Goal: Information Seeking & Learning: Learn about a topic

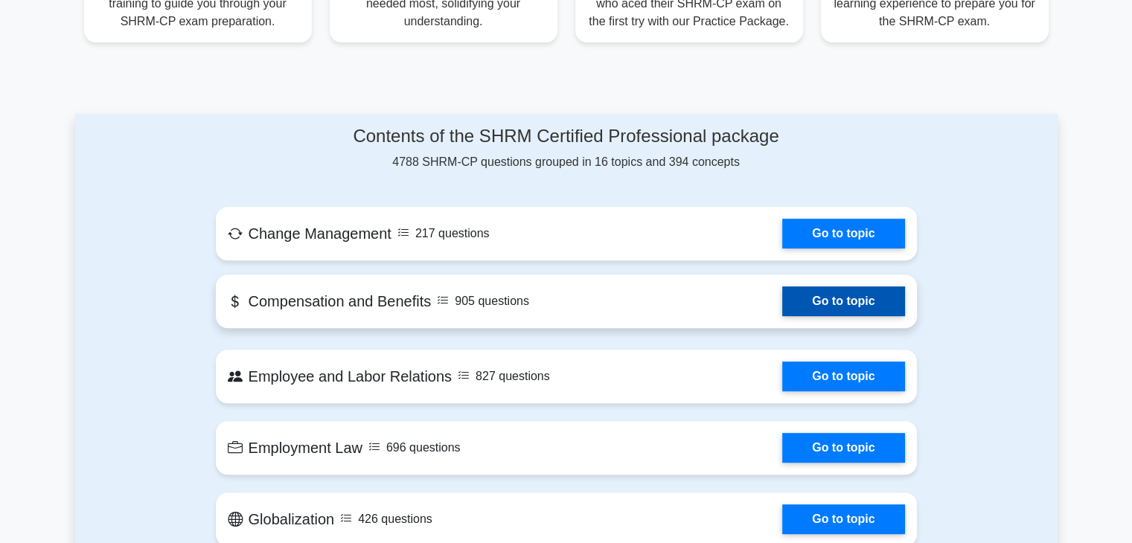
scroll to position [578, 0]
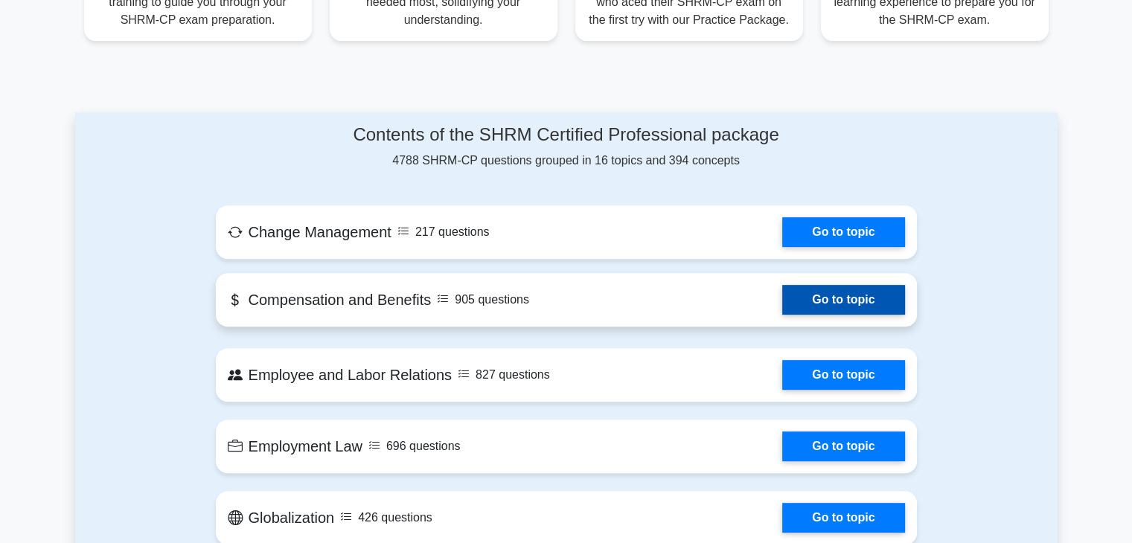
click at [837, 301] on link "Go to topic" at bounding box center [843, 300] width 122 height 30
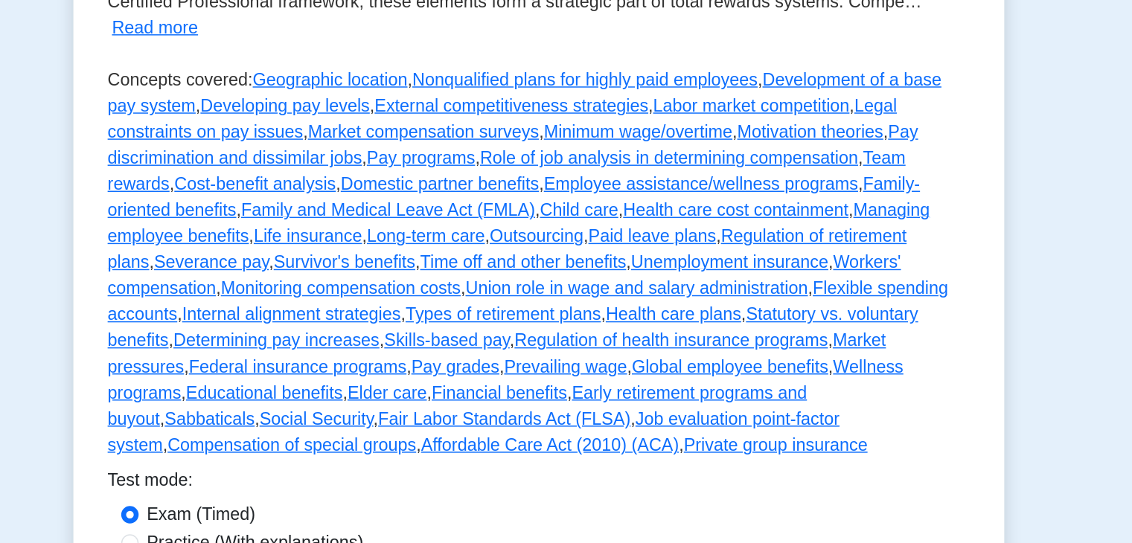
scroll to position [275, 0]
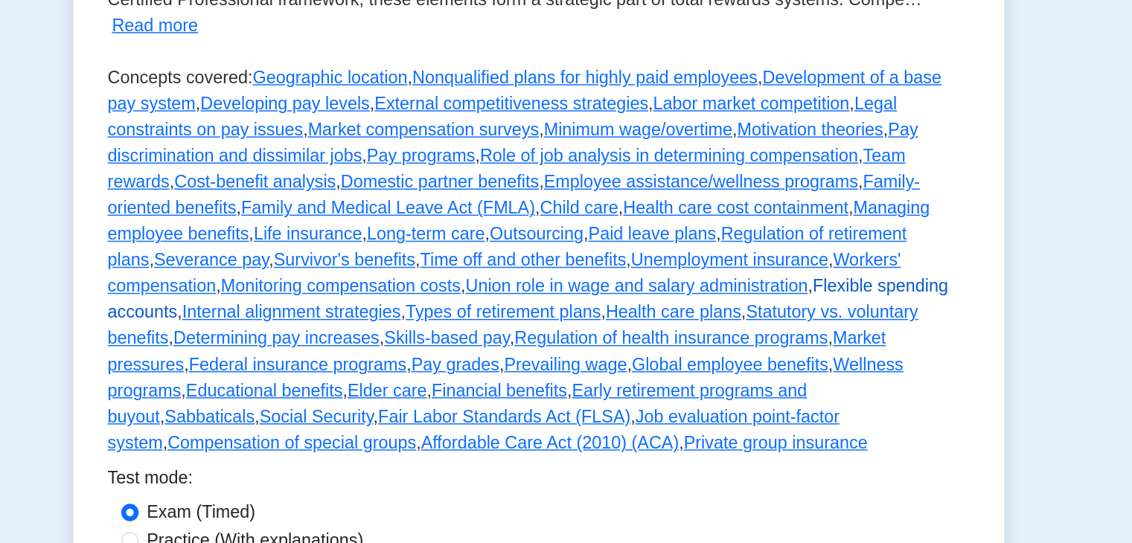
click at [478, 369] on link "Flexible spending accounts" at bounding box center [559, 375] width 575 height 31
click at [457, 396] on link "Determining pay increases" at bounding box center [386, 402] width 141 height 13
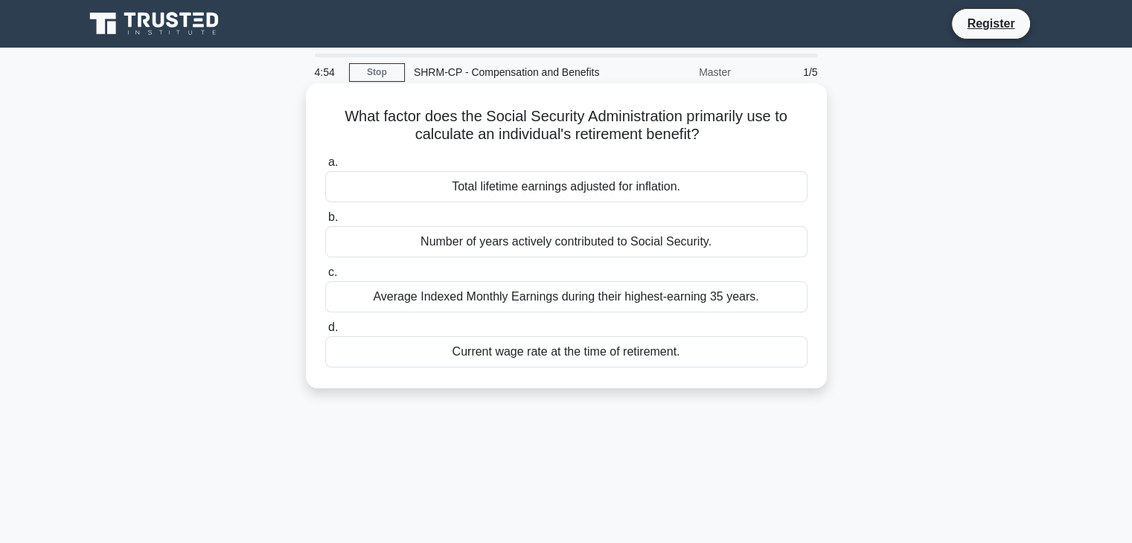
click at [514, 187] on div "Total lifetime earnings adjusted for inflation." at bounding box center [566, 186] width 482 height 31
click at [325, 167] on input "a. Total lifetime earnings adjusted for inflation." at bounding box center [325, 163] width 0 height 10
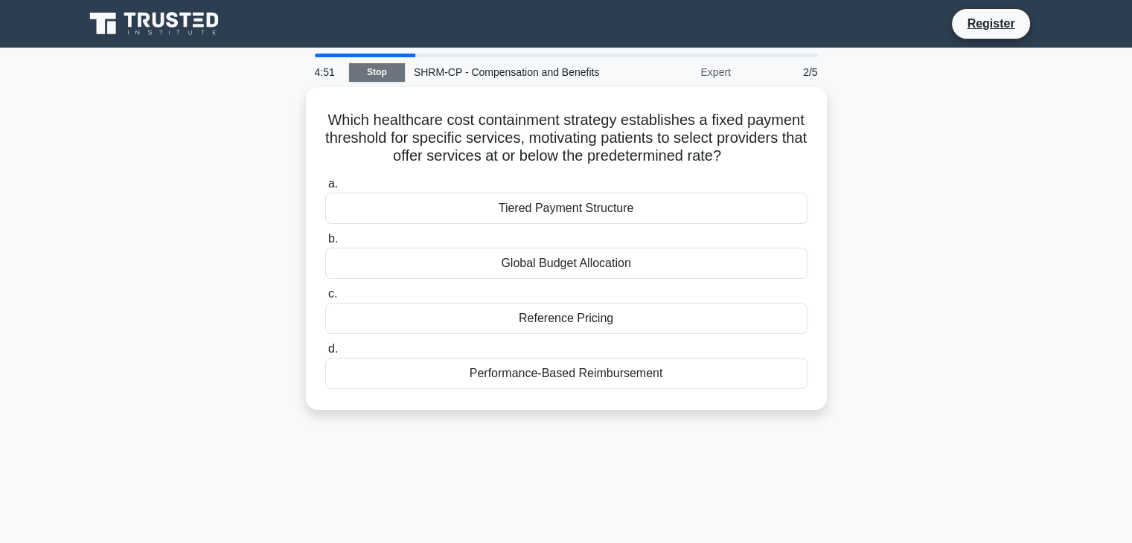
click at [367, 69] on link "Stop" at bounding box center [377, 72] width 56 height 19
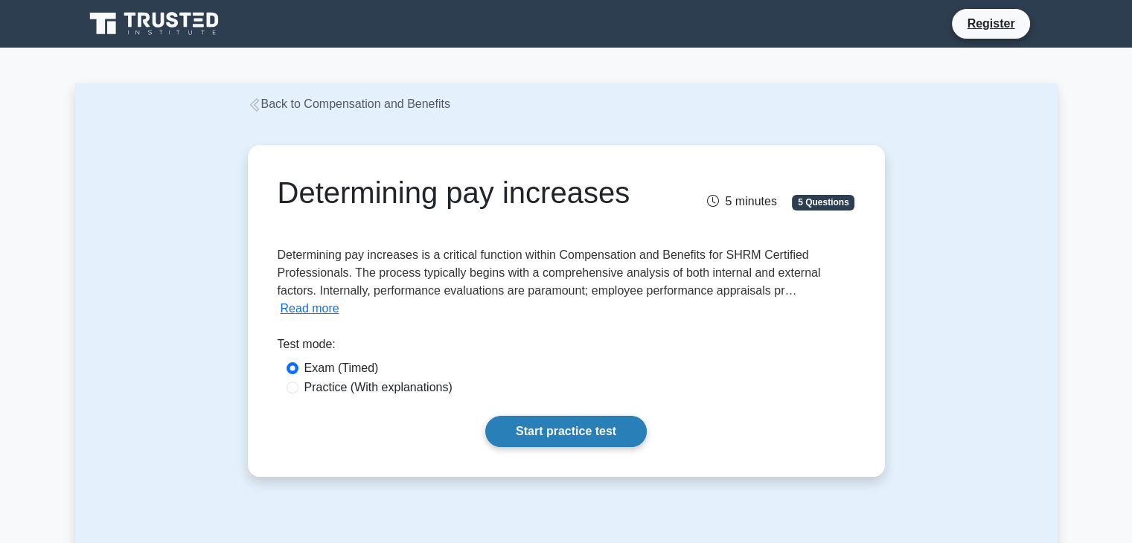
click at [515, 422] on link "Start practice test" at bounding box center [565, 431] width 161 height 31
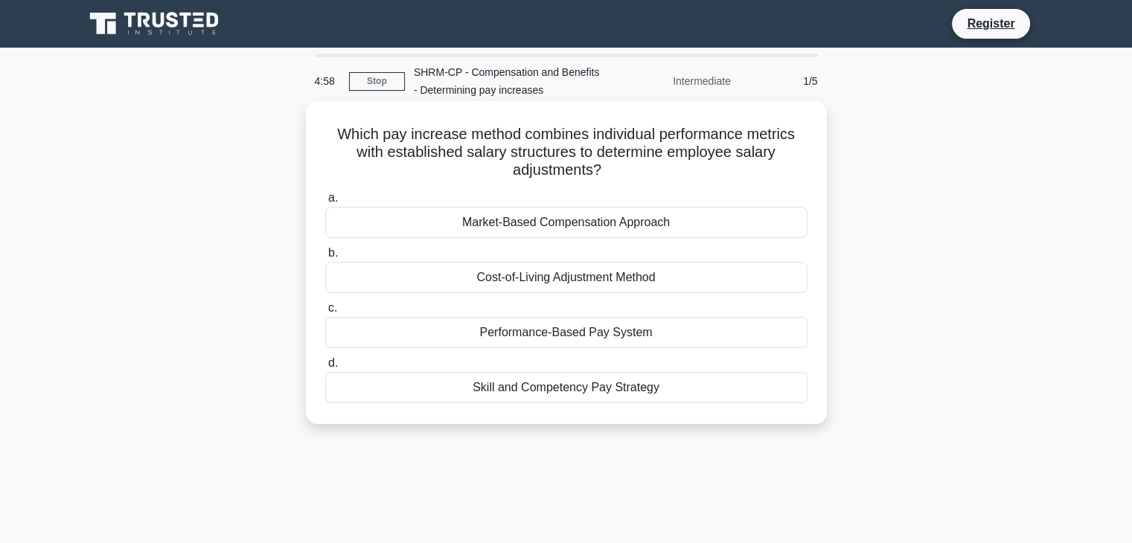
click at [499, 215] on div "Market-Based Compensation Approach" at bounding box center [566, 222] width 482 height 31
click at [325, 203] on input "a. Market-Based Compensation Approach" at bounding box center [325, 198] width 0 height 10
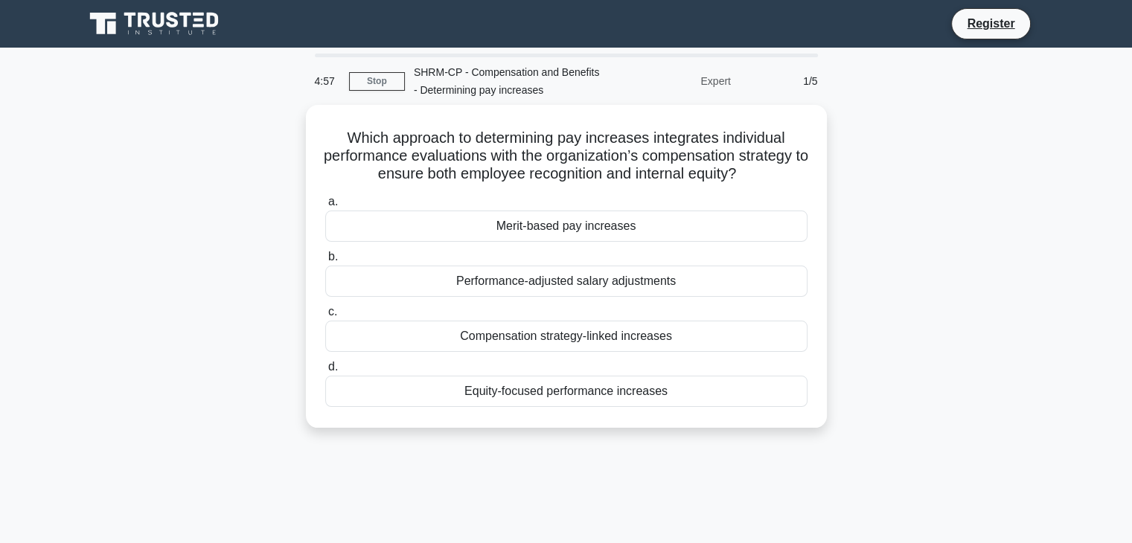
click at [499, 215] on div "Merit-based pay increases" at bounding box center [566, 226] width 482 height 31
click at [325, 207] on input "a. Merit-based pay increases" at bounding box center [325, 202] width 0 height 10
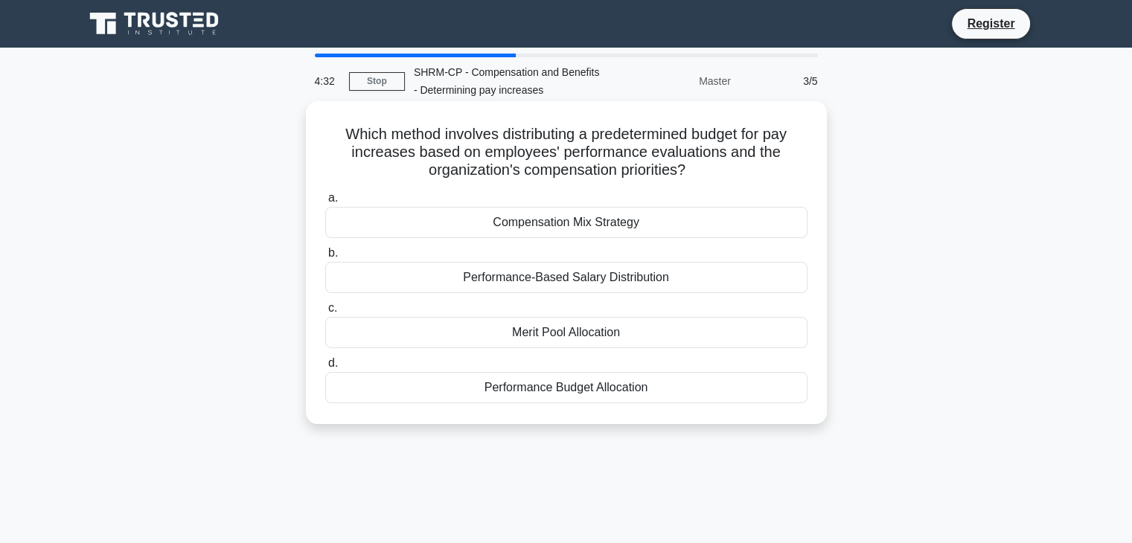
click at [565, 223] on div "Compensation Mix Strategy" at bounding box center [566, 222] width 482 height 31
click at [325, 203] on input "a. Compensation Mix Strategy" at bounding box center [325, 198] width 0 height 10
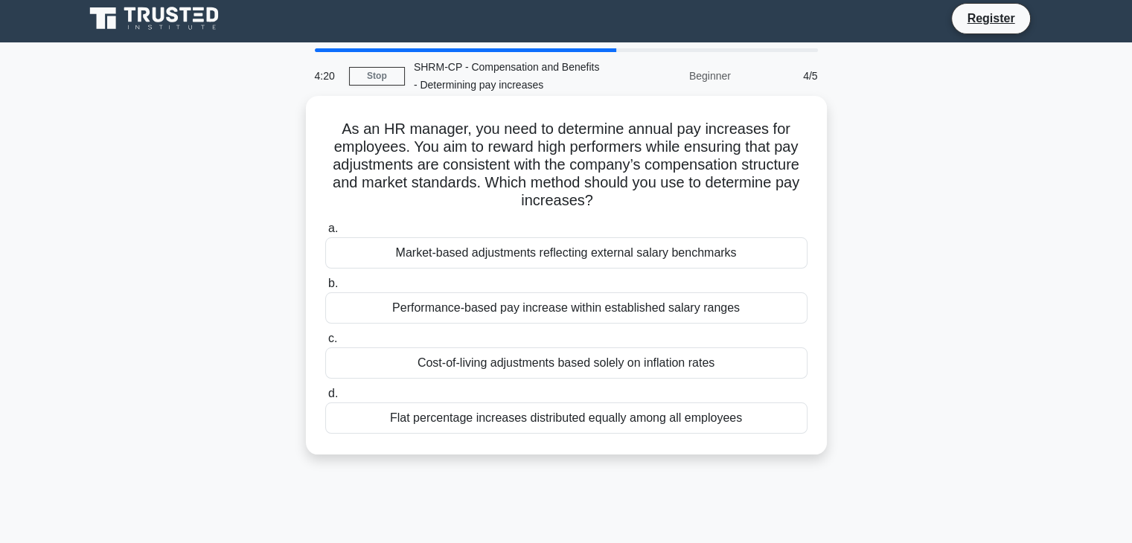
scroll to position [6, 0]
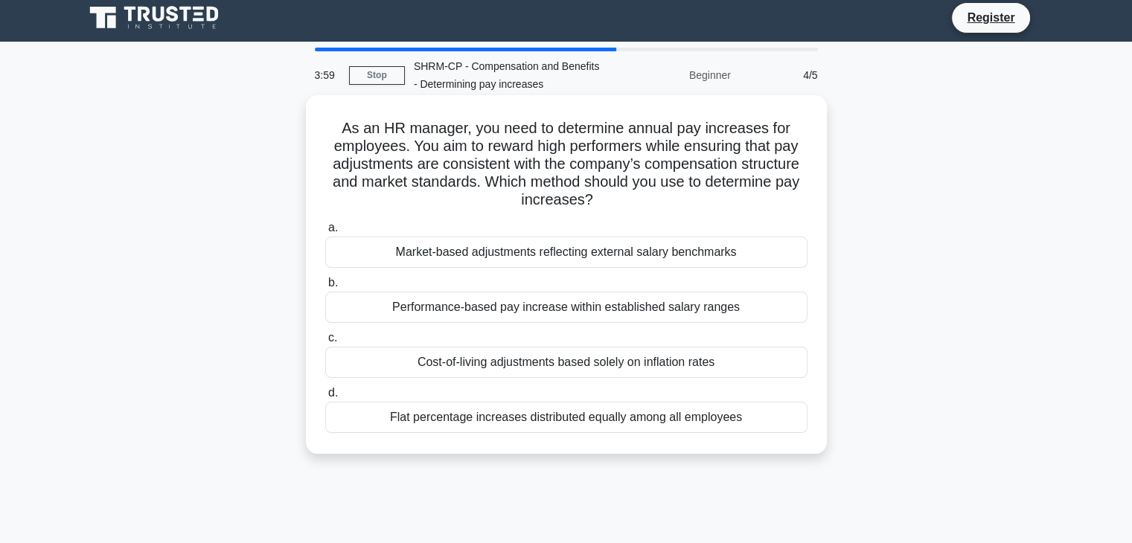
click at [606, 316] on div "Performance-based pay increase within established salary ranges" at bounding box center [566, 307] width 482 height 31
click at [325, 288] on input "b. Performance-based pay increase within established salary ranges" at bounding box center [325, 283] width 0 height 10
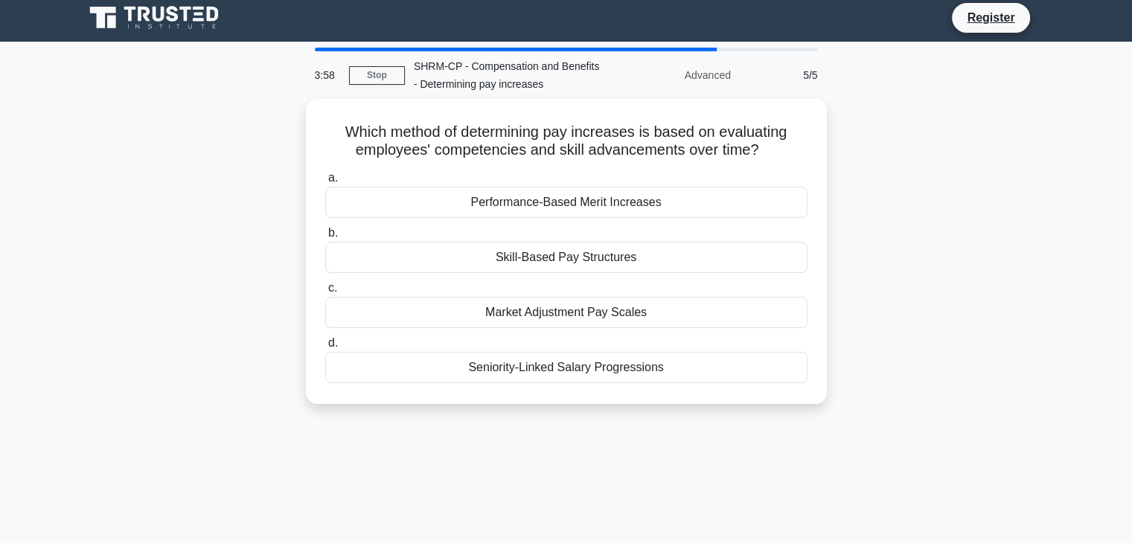
scroll to position [0, 0]
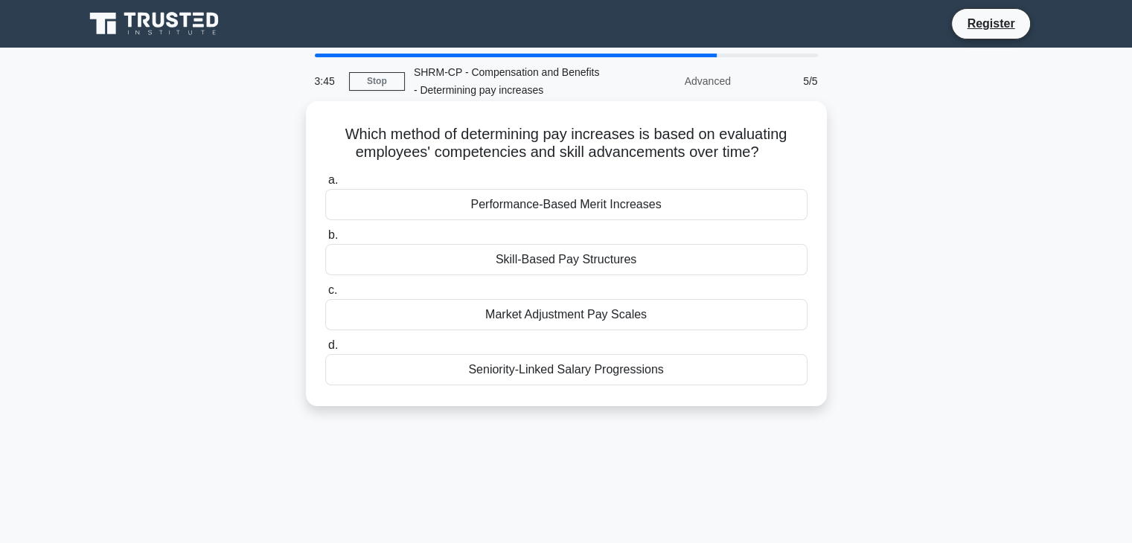
click at [611, 218] on div "Performance-Based Merit Increases" at bounding box center [566, 204] width 482 height 31
click at [325, 185] on input "a. Performance-Based Merit Increases" at bounding box center [325, 181] width 0 height 10
